Goal: Entertainment & Leisure: Consume media (video, audio)

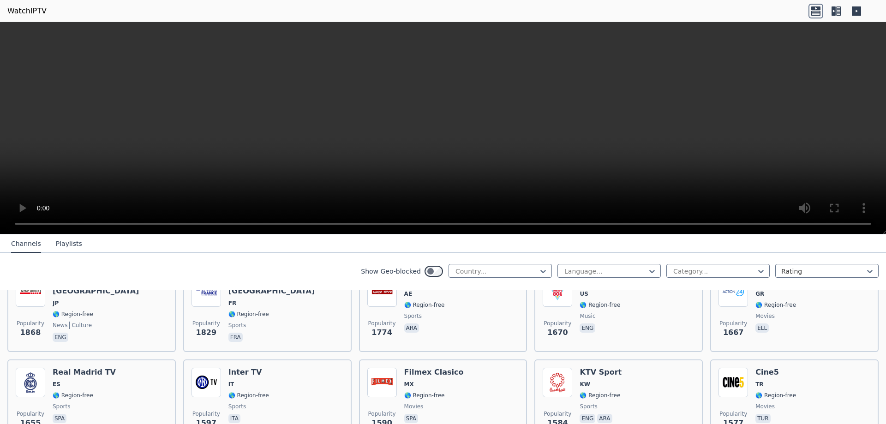
scroll to position [692, 0]
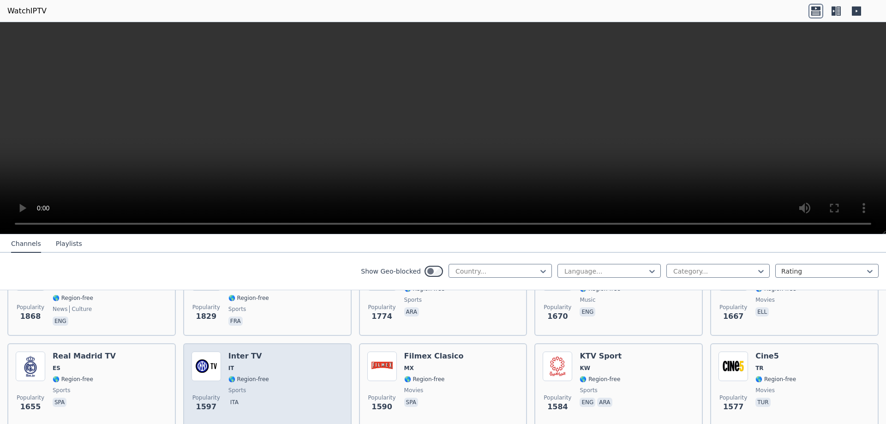
click at [311, 352] on div "Popularity 1597 Inter TV IT 🌎 Region-free sports ita" at bounding box center [268, 385] width 152 height 66
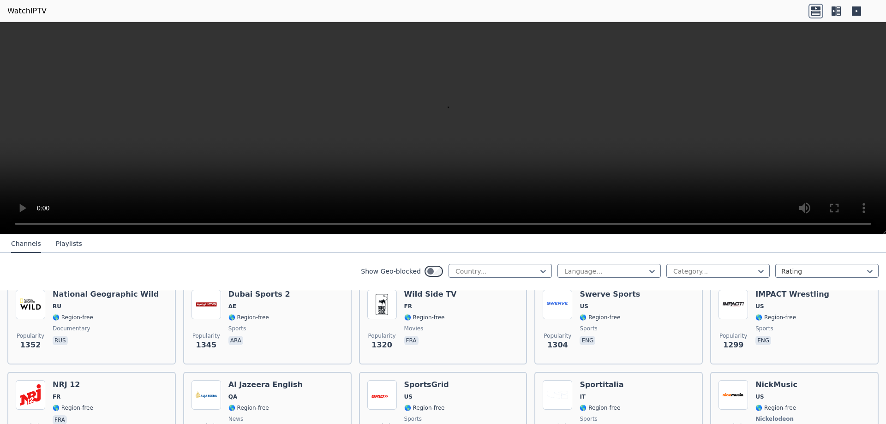
scroll to position [1015, 0]
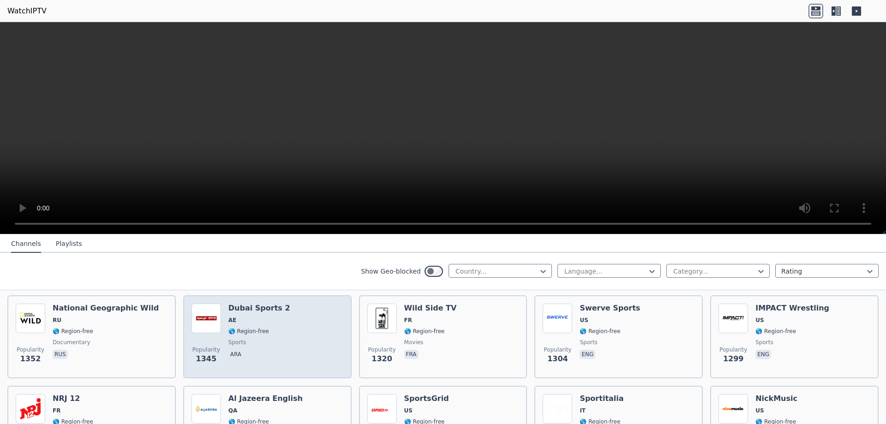
click at [293, 329] on div "Popularity 1345 Dubai Sports 2 AE 🌎 Region-free sports ara" at bounding box center [268, 337] width 152 height 66
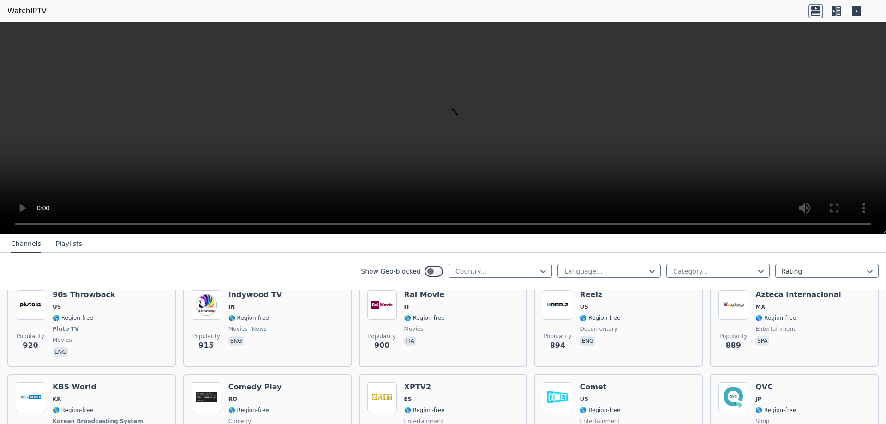
scroll to position [1846, 0]
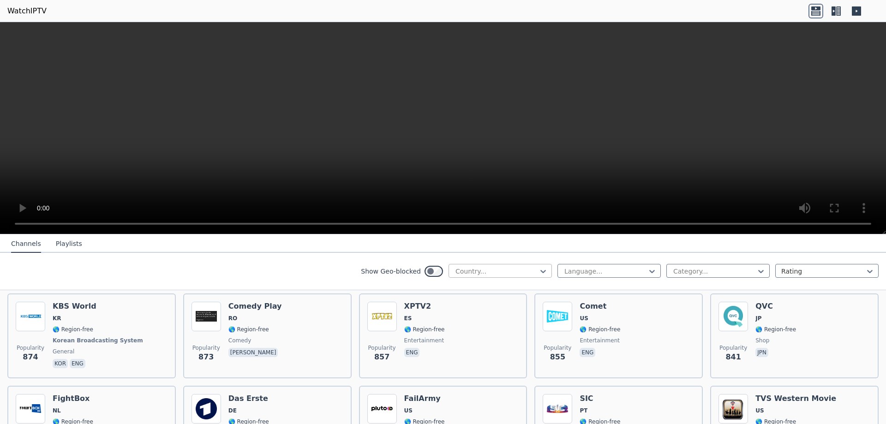
click at [486, 270] on div at bounding box center [497, 271] width 84 height 9
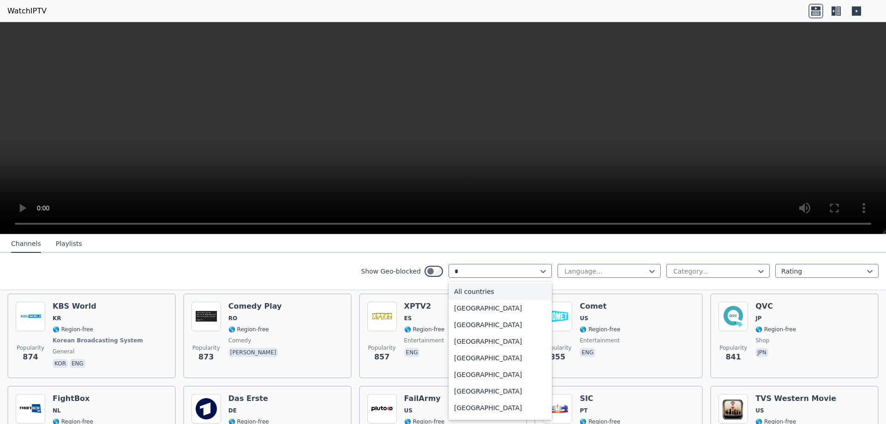
type input "**"
click at [500, 321] on div "[GEOGRAPHIC_DATA]" at bounding box center [500, 325] width 103 height 17
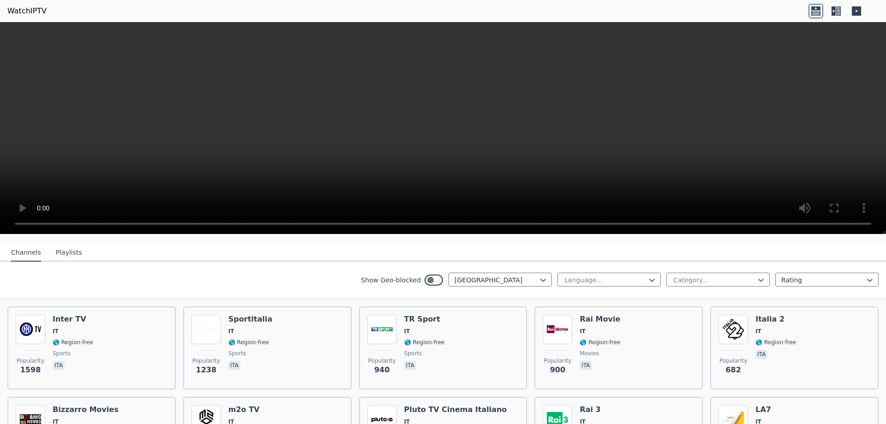
scroll to position [138, 0]
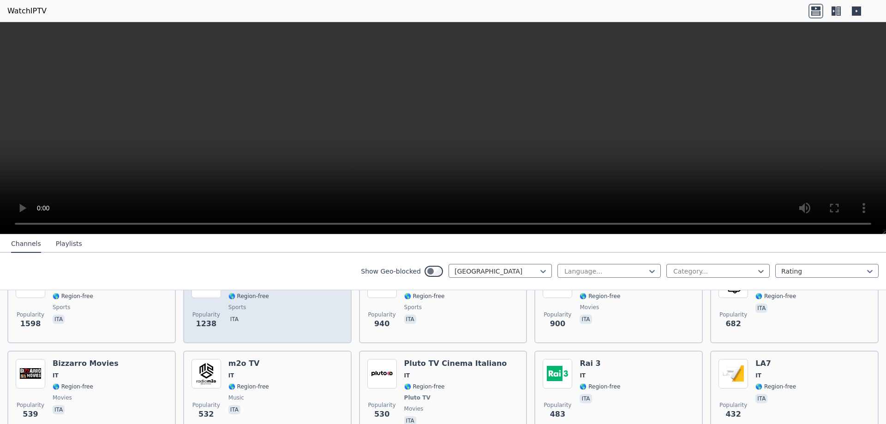
click at [310, 322] on div "Popularity 1238 Sportitalia IT 🌎 Region-free sports ita" at bounding box center [268, 302] width 152 height 66
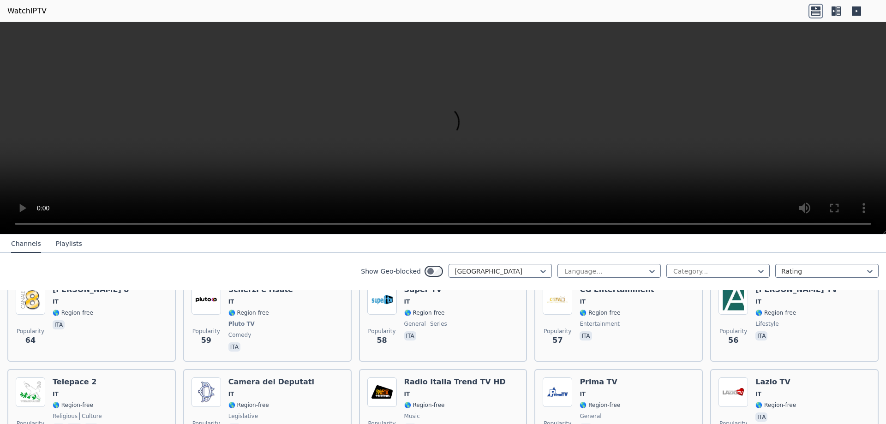
scroll to position [1107, 0]
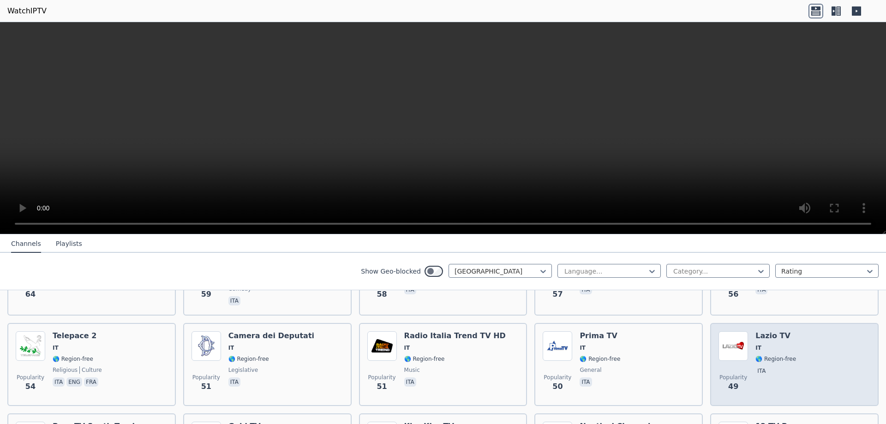
click at [734, 339] on div "Popularity 49" at bounding box center [733, 364] width 30 height 66
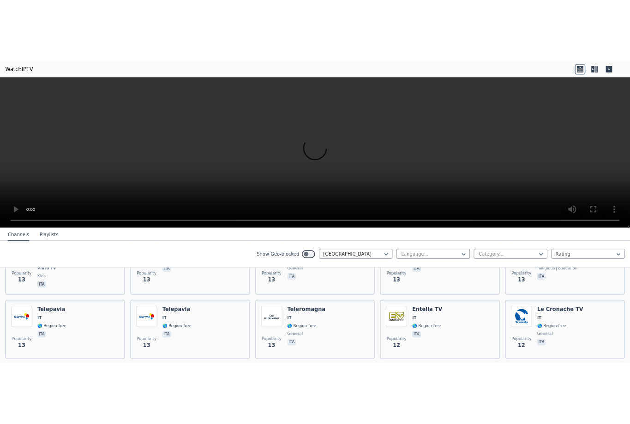
scroll to position [3375, 0]
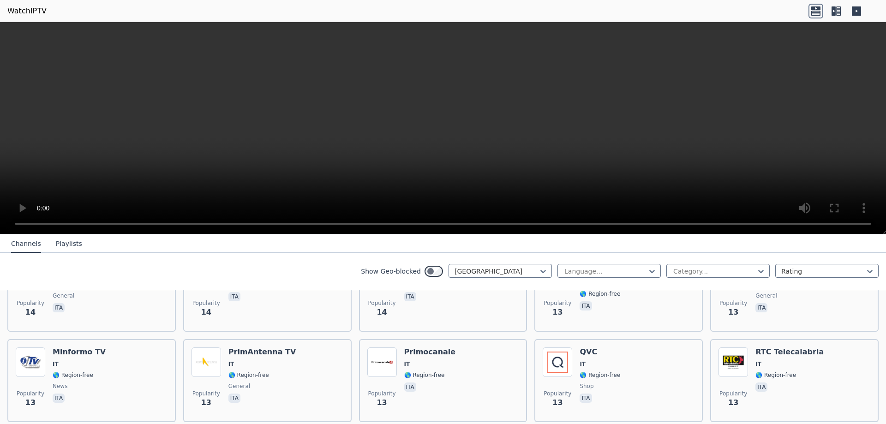
drag, startPoint x: 6, startPoint y: 47, endPoint x: 188, endPoint y: 103, distance: 191.2
click at [65, 46] on video at bounding box center [443, 128] width 886 height 212
drag, startPoint x: 214, startPoint y: 170, endPoint x: 239, endPoint y: 167, distance: 25.1
click at [214, 165] on video at bounding box center [443, 128] width 886 height 212
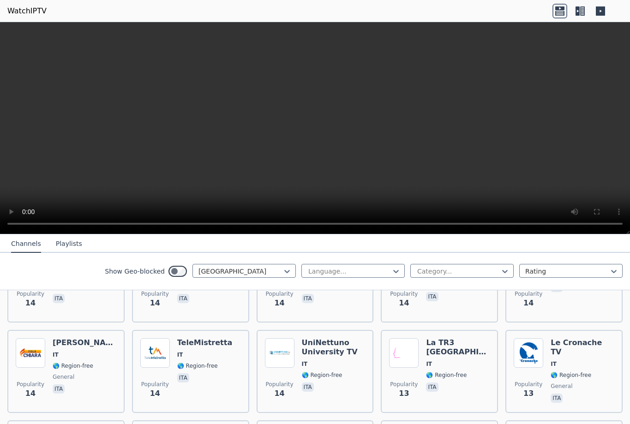
click at [529, 252] on nav "Channels Playlists" at bounding box center [315, 243] width 630 height 18
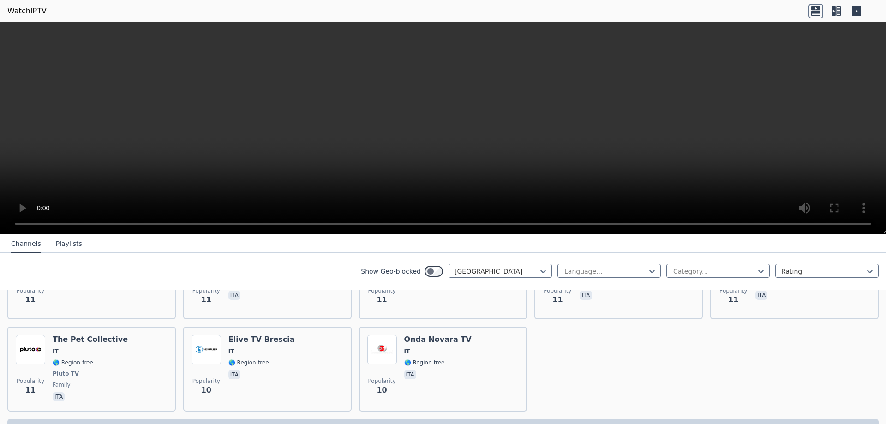
scroll to position [3743, 0]
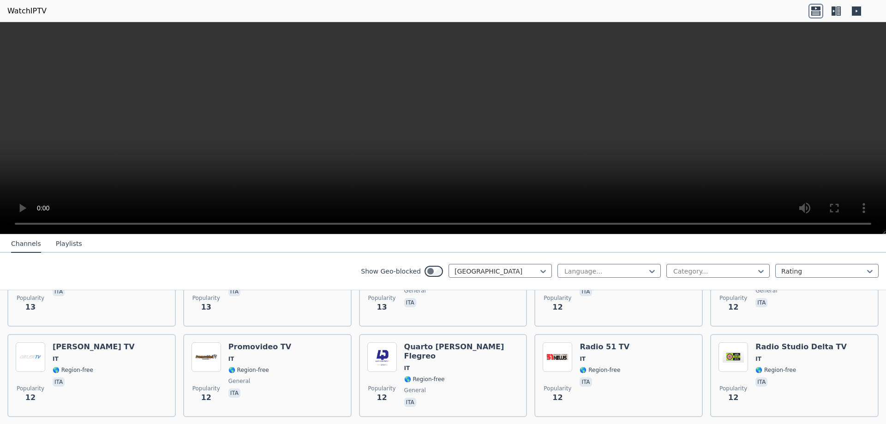
click at [241, 18] on header "WatchIPTV" at bounding box center [443, 11] width 886 height 22
